Goal: Transaction & Acquisition: Purchase product/service

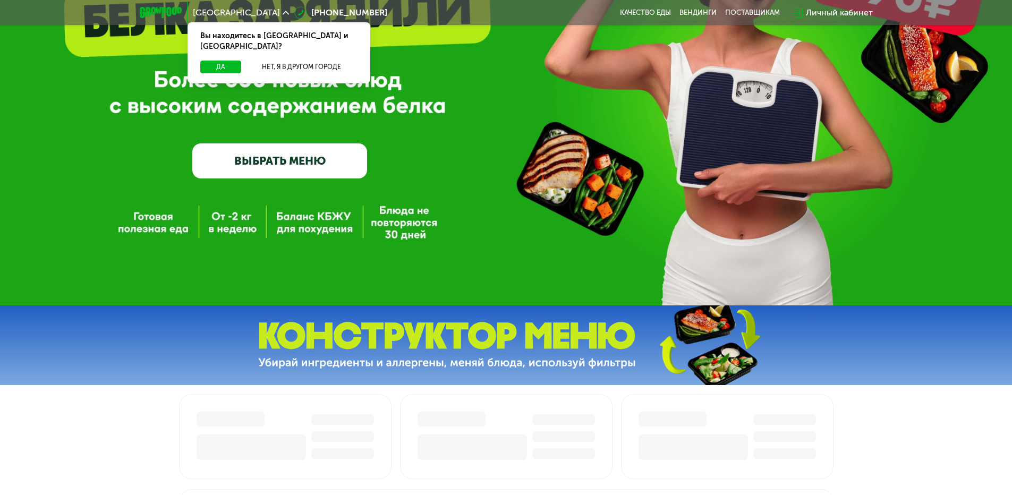
scroll to position [213, 0]
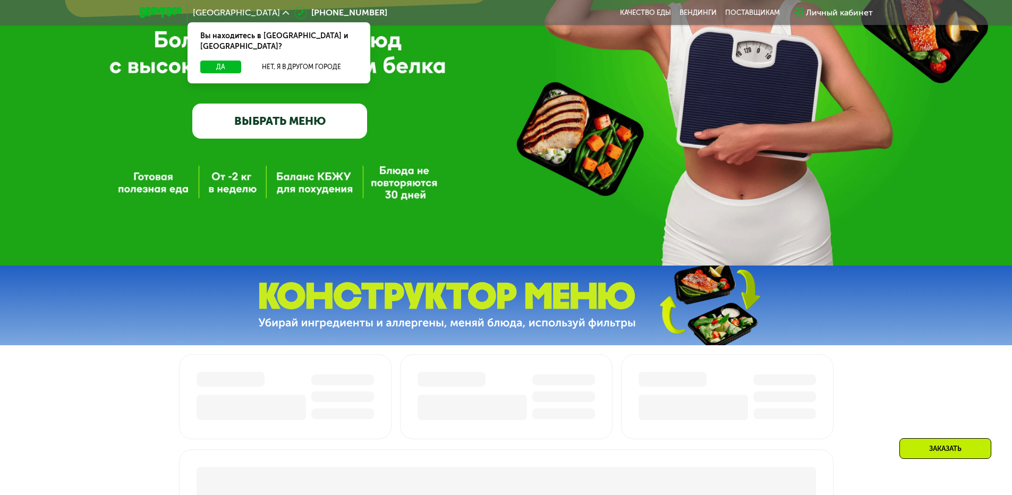
click at [279, 137] on link "ВЫБРАТЬ МЕНЮ" at bounding box center [279, 121] width 175 height 35
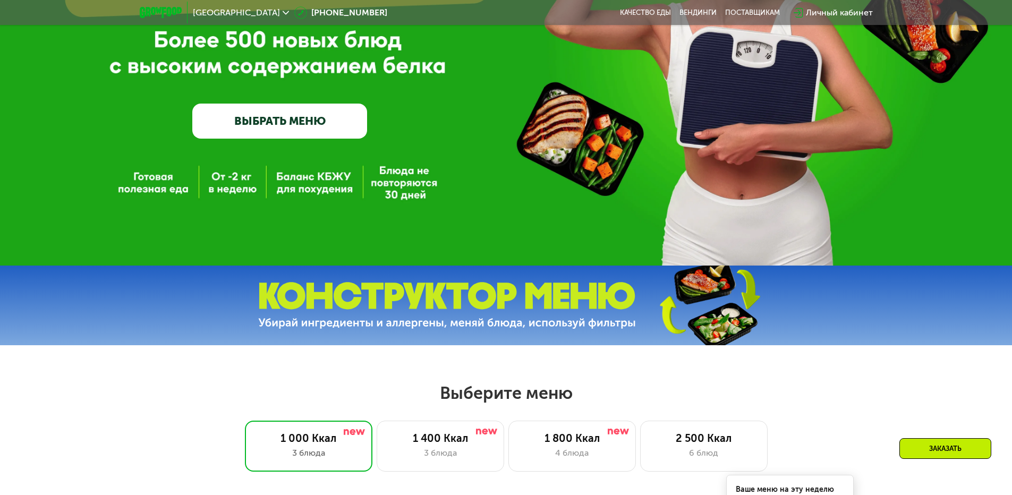
click at [284, 128] on link "ВЫБРАТЬ МЕНЮ" at bounding box center [279, 121] width 175 height 35
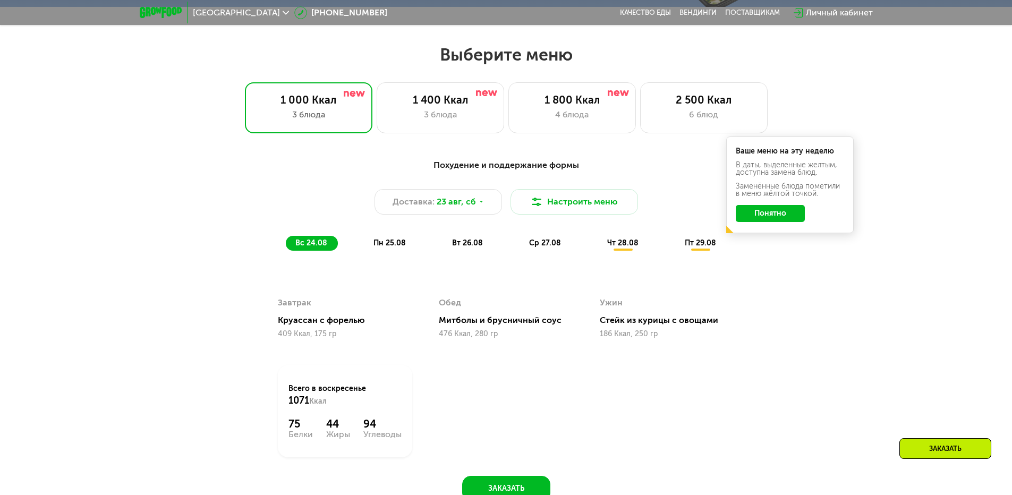
scroll to position [574, 0]
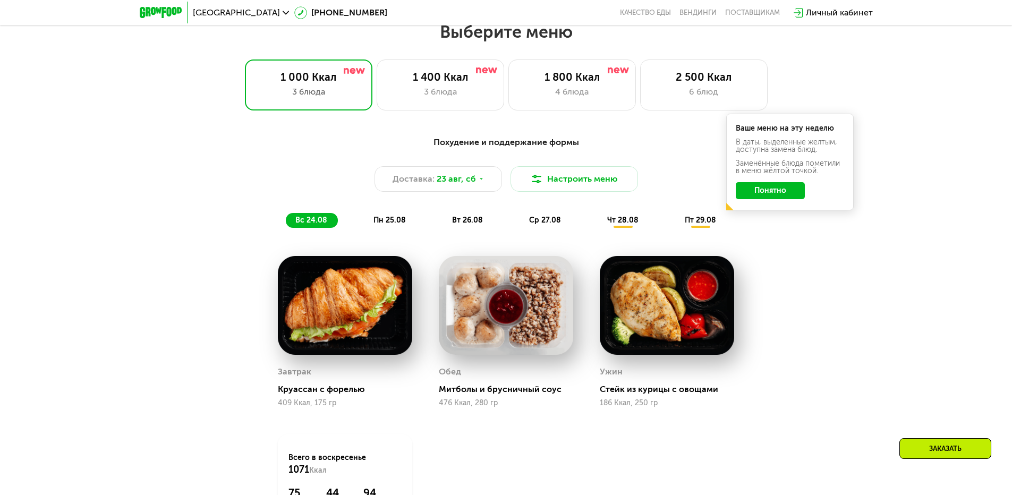
drag, startPoint x: 282, startPoint y: 128, endPoint x: 202, endPoint y: 151, distance: 83.2
click at [420, 98] on div "3 блюда" at bounding box center [440, 92] width 105 height 13
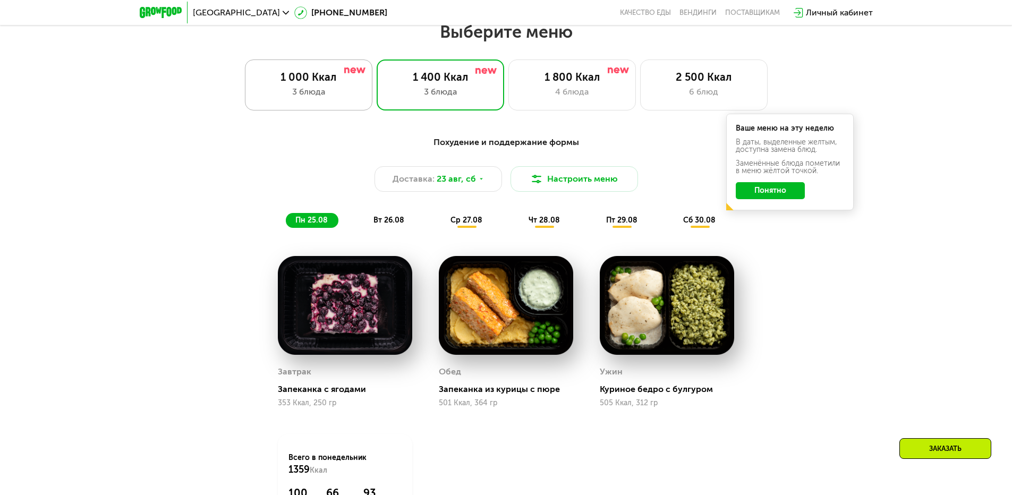
click at [337, 98] on div "3 блюда" at bounding box center [308, 92] width 105 height 13
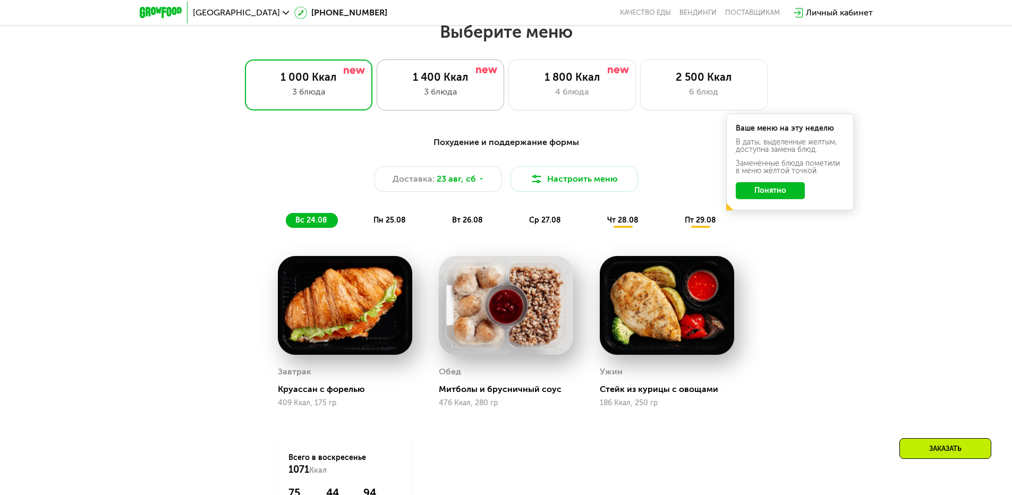
click at [465, 75] on div "1 400 Ккал" at bounding box center [440, 77] width 105 height 13
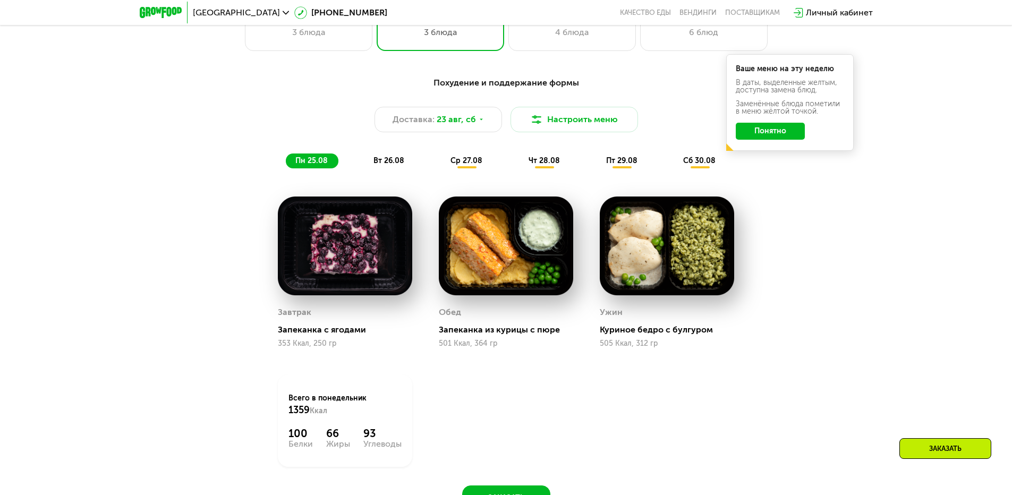
scroll to position [627, 0]
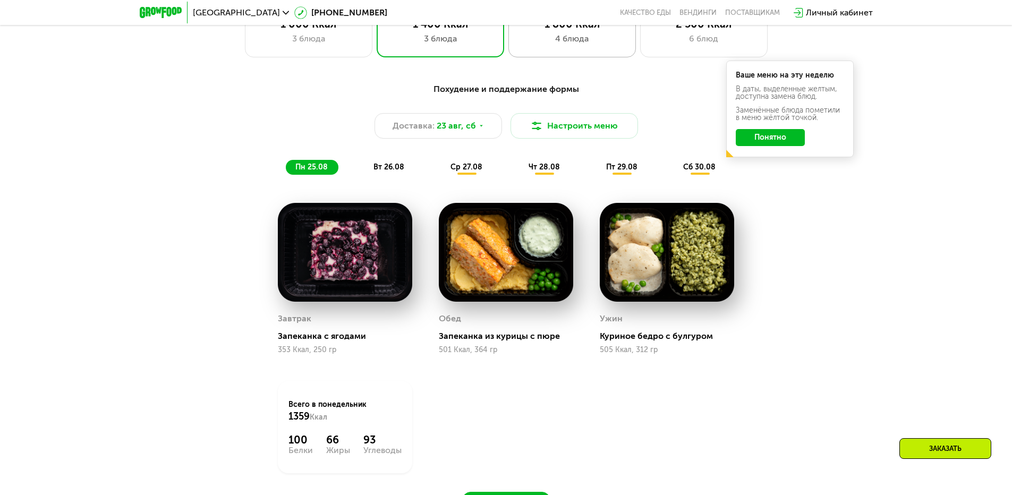
click at [640, 48] on div "1 800 Ккал 4 блюда" at bounding box center [704, 31] width 128 height 51
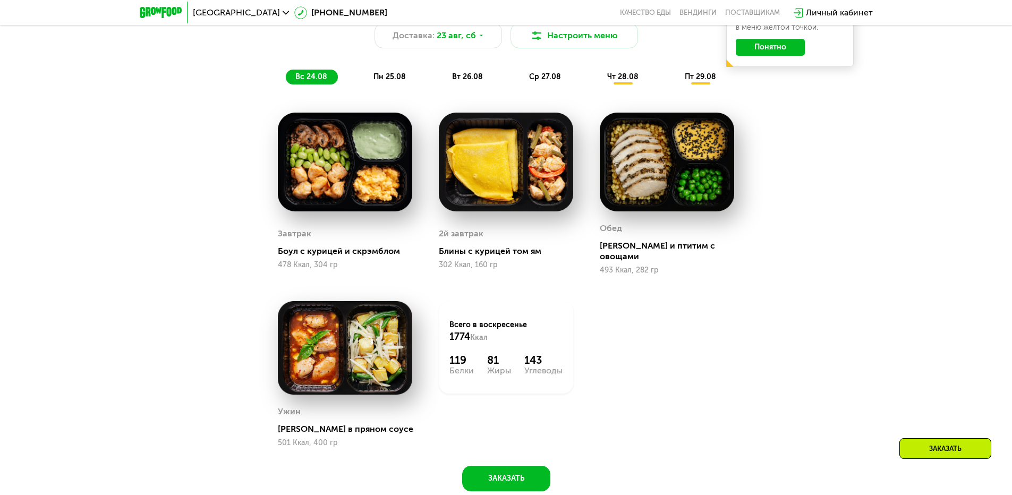
scroll to position [733, 0]
